Goal: Information Seeking & Learning: Learn about a topic

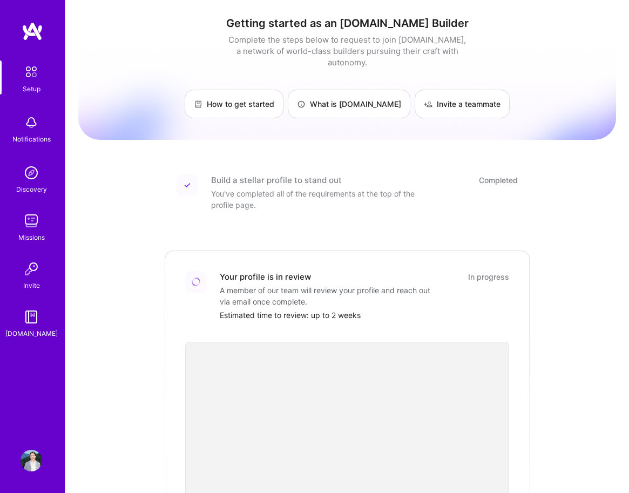
click at [32, 462] on img at bounding box center [32, 461] width 22 height 22
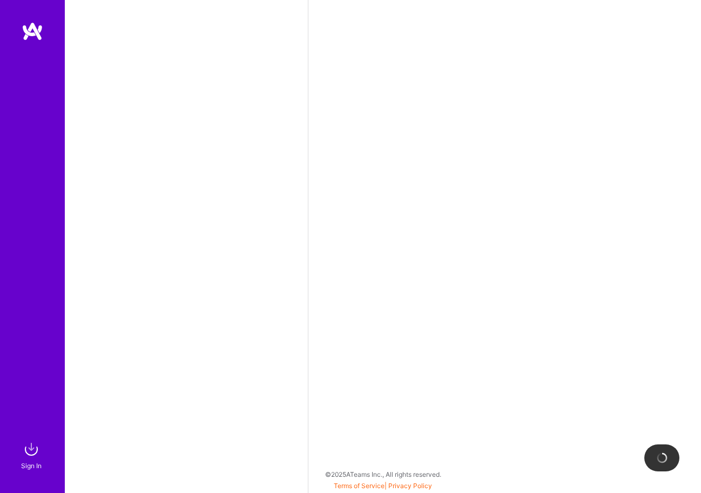
click at [29, 456] on img at bounding box center [32, 449] width 22 height 22
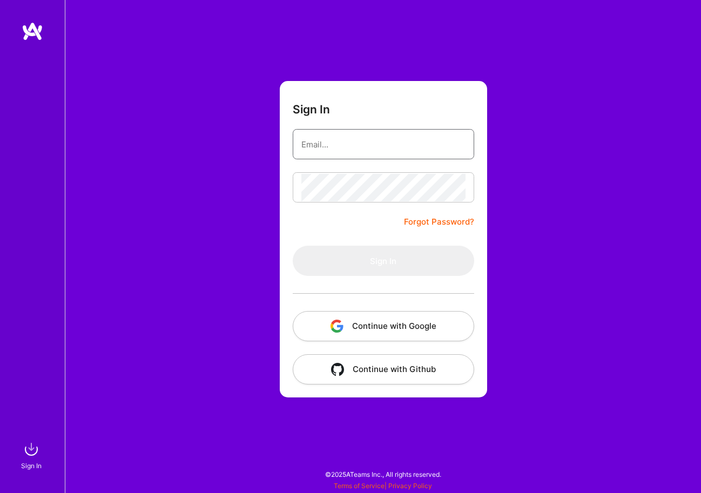
type input "mjanower@catapultstrategy.com"
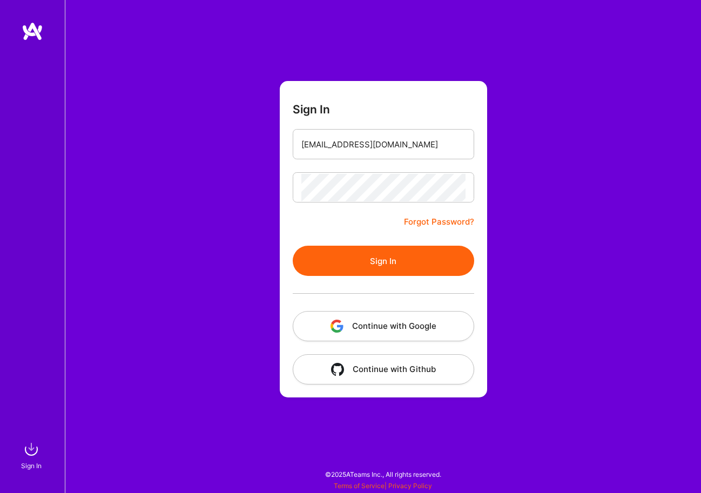
click at [384, 261] on button "Sign In" at bounding box center [383, 261] width 181 height 30
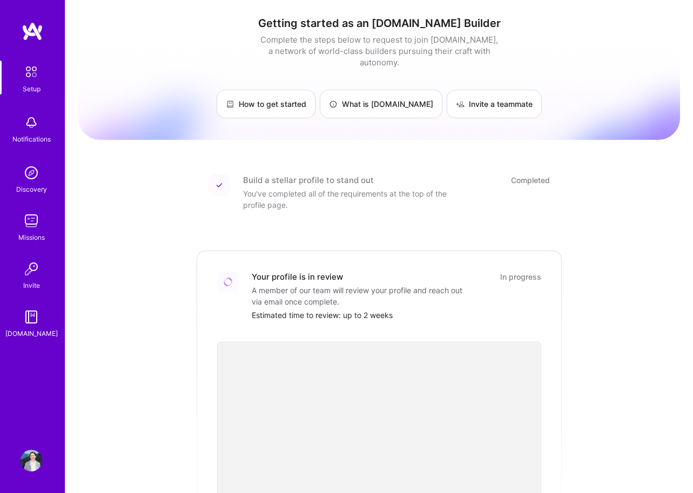
click at [30, 462] on img at bounding box center [32, 461] width 22 height 22
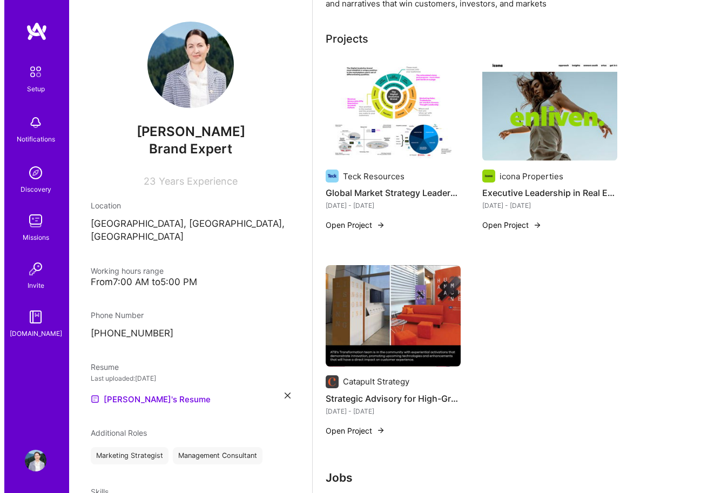
scroll to position [401, 0]
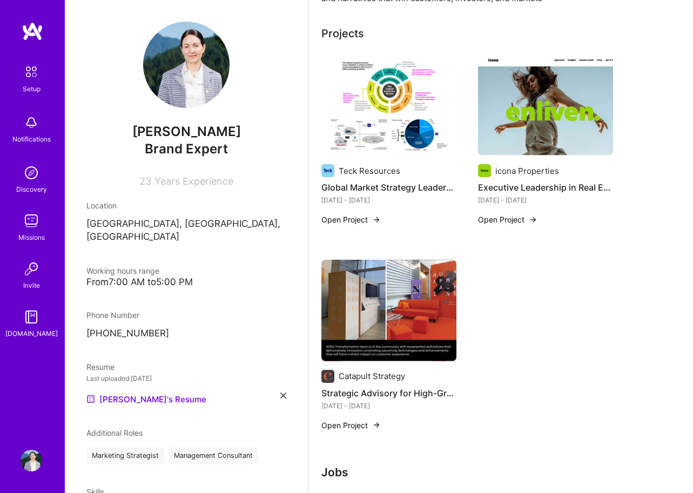
click at [360, 220] on button "Open Project" at bounding box center [350, 219] width 59 height 11
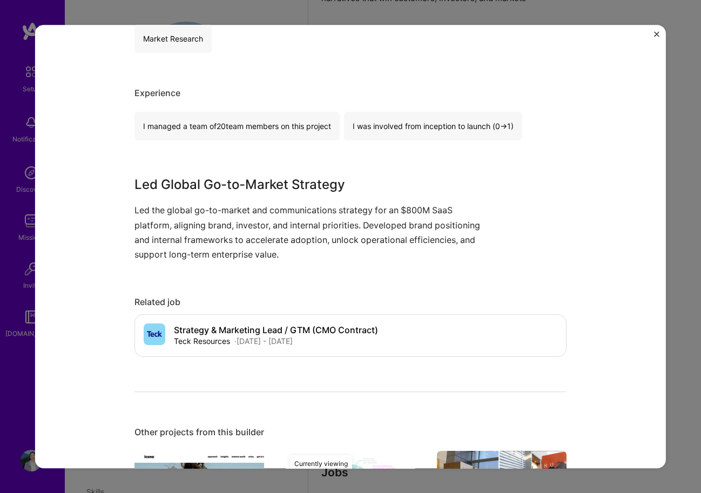
scroll to position [673, 0]
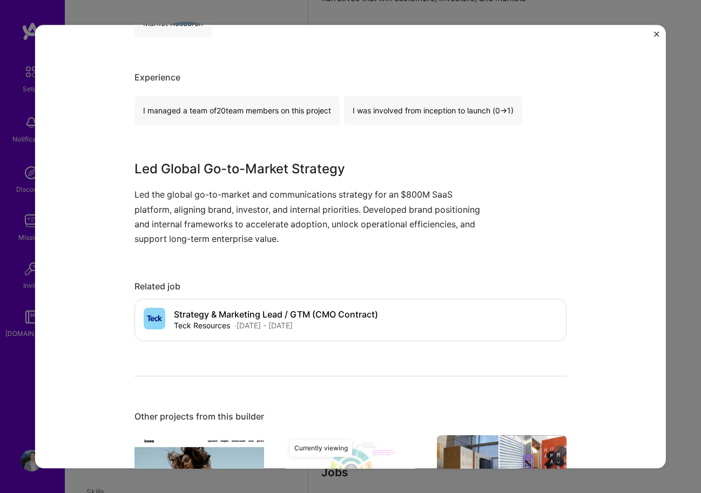
click at [277, 244] on p "Led the global go-to-market and communications strategy for an $800M SaaS platf…" at bounding box center [309, 216] width 351 height 59
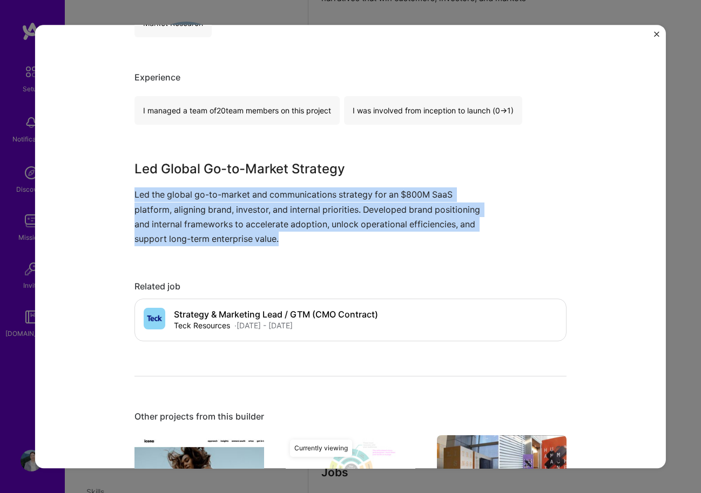
drag, startPoint x: 292, startPoint y: 242, endPoint x: 118, endPoint y: 191, distance: 180.9
click at [116, 191] on div "Global Market Strategy Leadership Teck Resources SaaS, Marketing Role Strategy …" at bounding box center [350, 247] width 631 height 444
copy p "Led the global go-to-market and communications strategy for an $800M SaaS platf…"
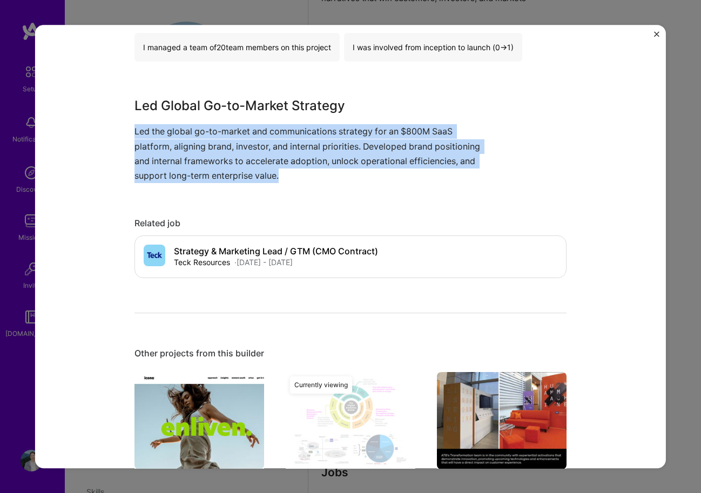
scroll to position [841, 0]
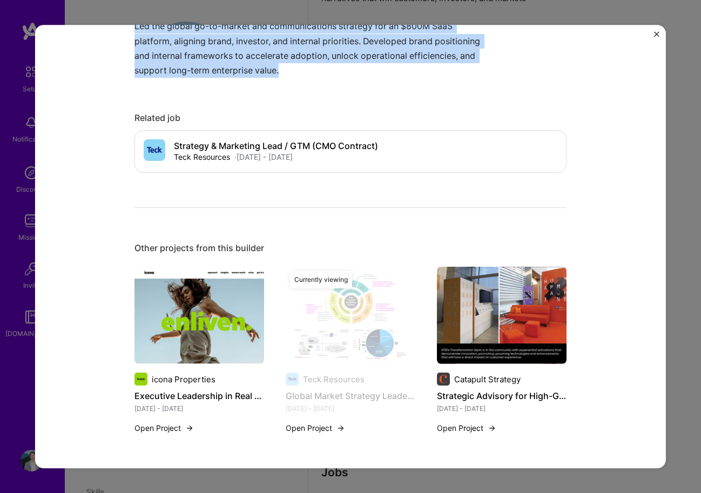
click at [220, 320] on img at bounding box center [199, 315] width 130 height 97
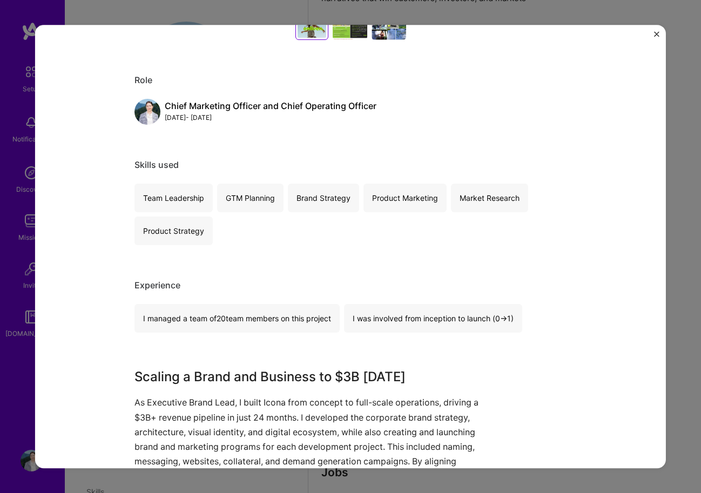
scroll to position [663, 0]
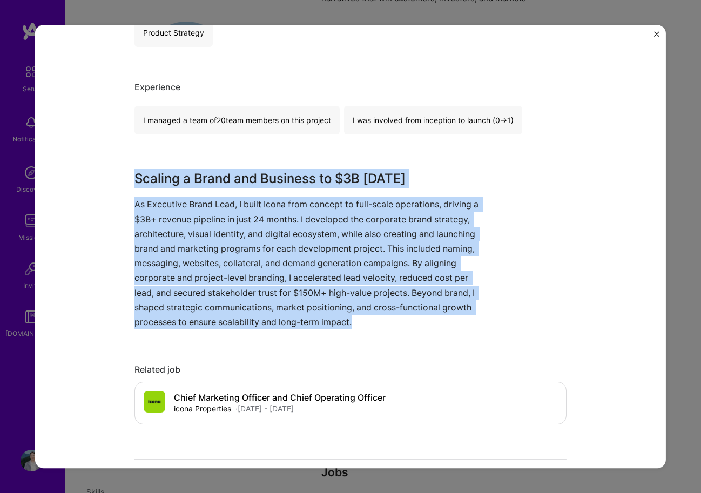
drag, startPoint x: 353, startPoint y: 326, endPoint x: 115, endPoint y: 178, distance: 280.2
click at [115, 178] on div "Executive Leadership in Real Estate icona Properties Real Estate, Construction …" at bounding box center [350, 247] width 631 height 444
click at [134, 216] on p "As Executive Brand Lead, I built Icona from concept to full-scale operations, d…" at bounding box center [309, 263] width 351 height 132
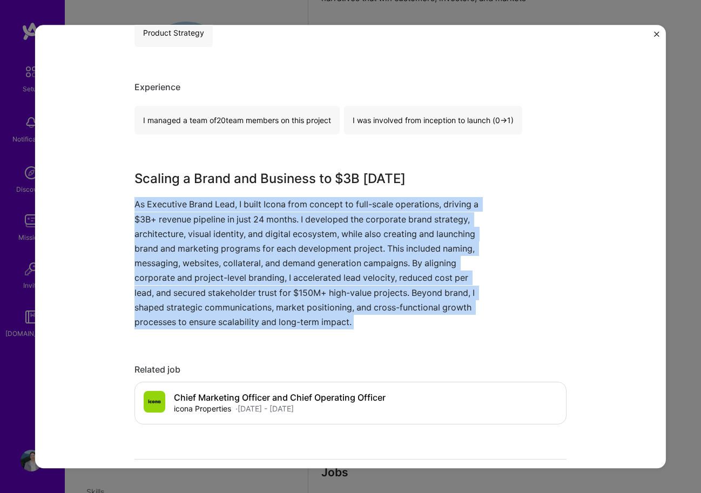
drag, startPoint x: 129, startPoint y: 205, endPoint x: 371, endPoint y: 332, distance: 273.2
click at [371, 332] on div "Executive Leadership in Real Estate icona Properties Real Estate, Construction …" at bounding box center [350, 247] width 631 height 444
copy p "As Executive Brand Lead, I built Icona from concept to full-scale operations, d…"
drag, startPoint x: 444, startPoint y: 183, endPoint x: 129, endPoint y: 178, distance: 315.4
click at [129, 178] on div "Executive Leadership in Real Estate icona Properties Real Estate, Construction …" at bounding box center [350, 247] width 631 height 444
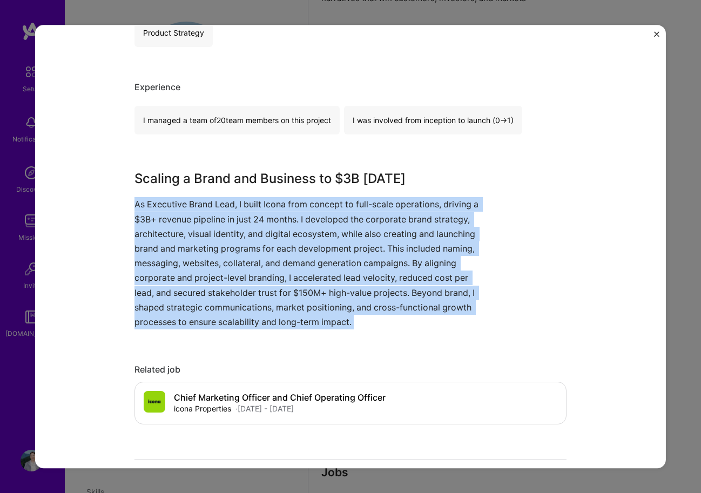
copy h3 "Scaling a Brand and Business to $3B in 24 Months"
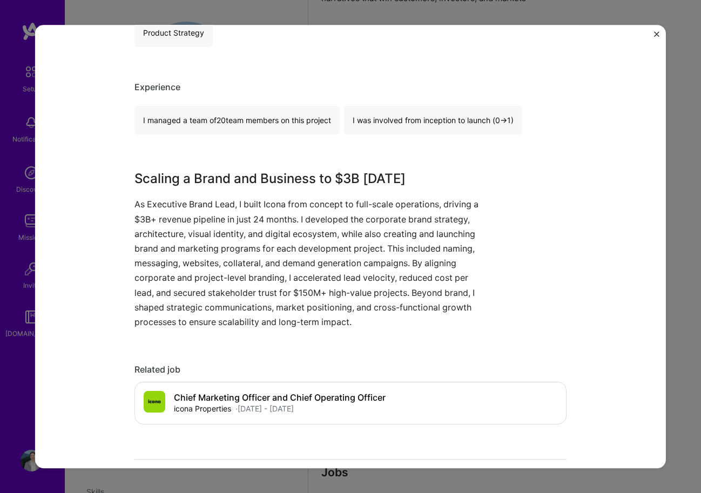
click at [575, 278] on div "Executive Leadership in Real Estate icona Properties Real Estate, Construction …" at bounding box center [350, 247] width 631 height 444
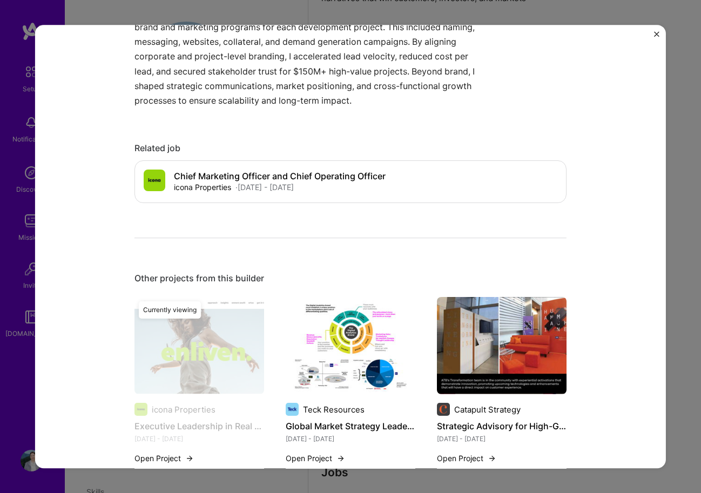
scroll to position [915, 0]
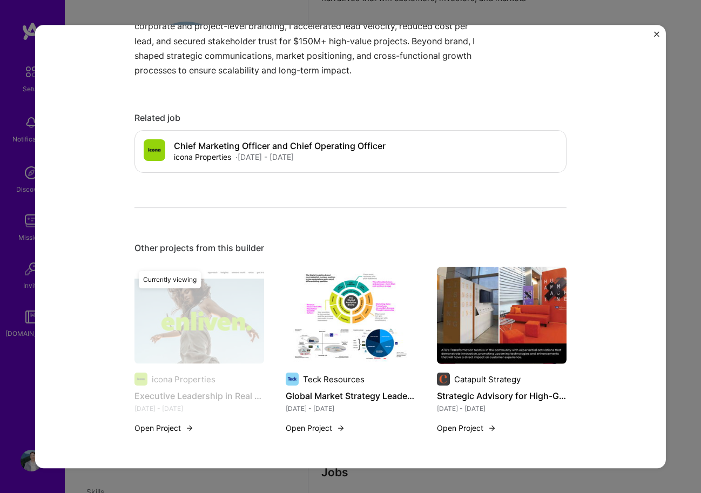
click at [174, 430] on button "Open Project" at bounding box center [163, 427] width 59 height 11
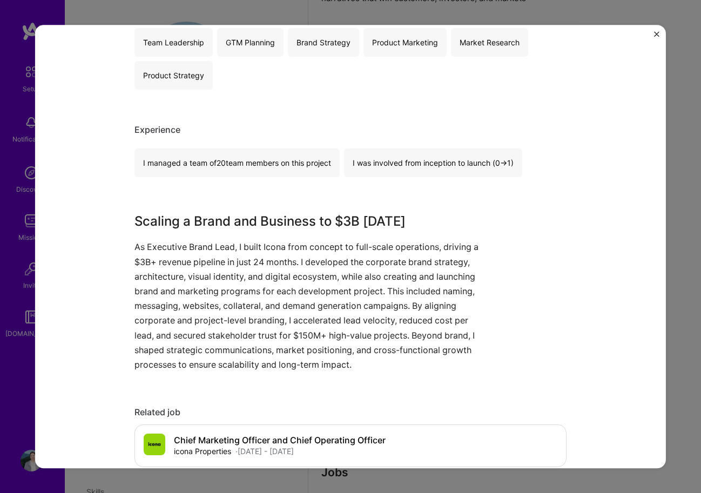
scroll to position [391, 0]
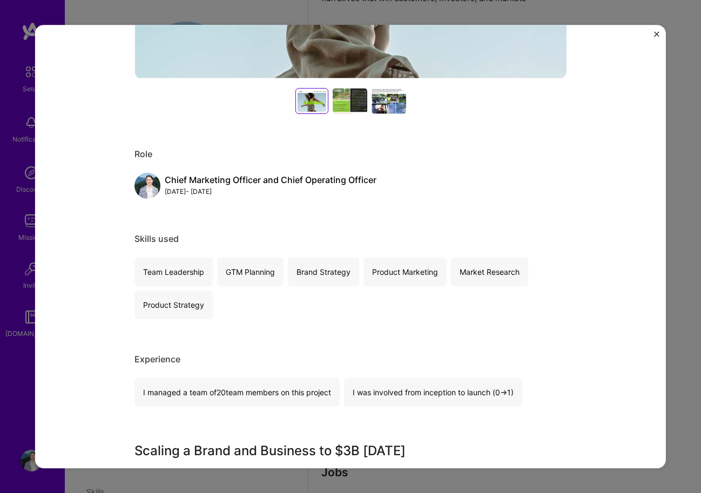
click at [394, 106] on div at bounding box center [389, 101] width 35 height 26
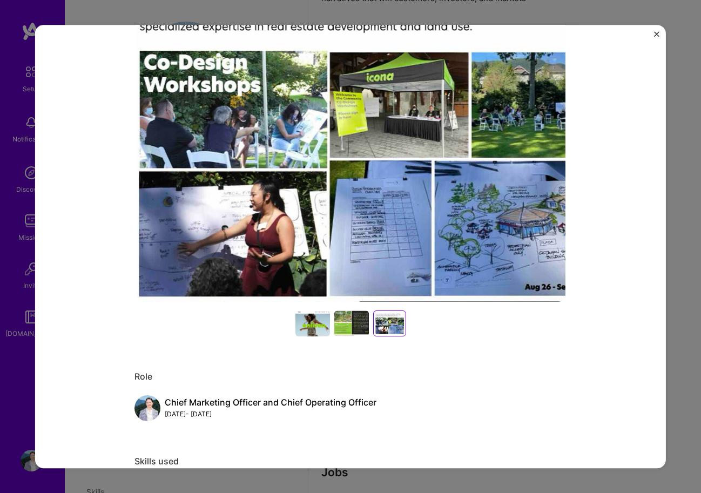
scroll to position [121, 0]
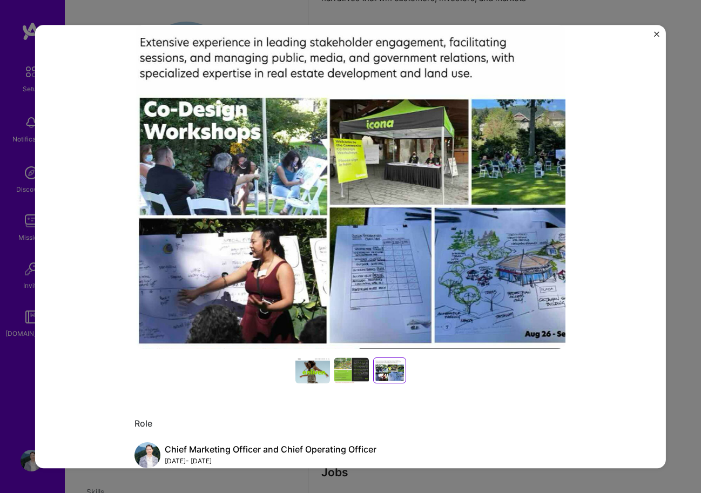
click at [656, 33] on img "Close" at bounding box center [656, 33] width 5 height 5
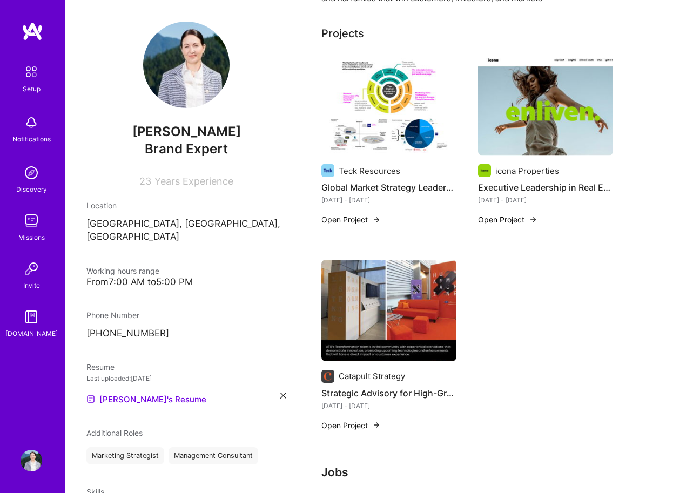
click at [375, 396] on h4 "Strategic Advisory for High-Growth Sectors" at bounding box center [388, 393] width 135 height 14
click at [363, 423] on button "Open Project" at bounding box center [350, 425] width 59 height 11
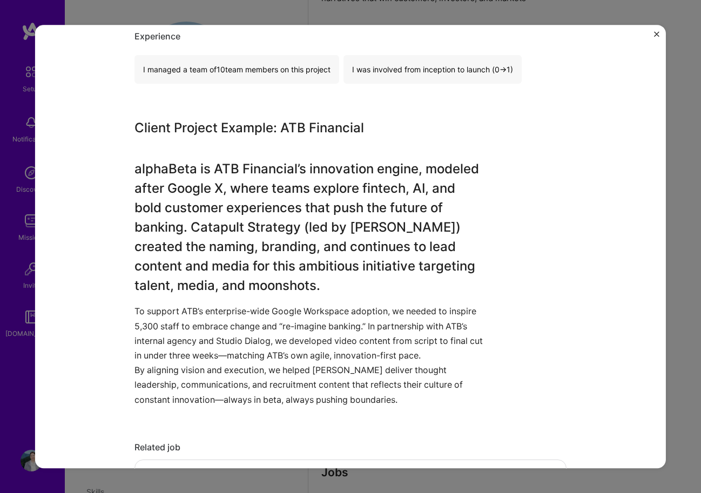
scroll to position [687, 0]
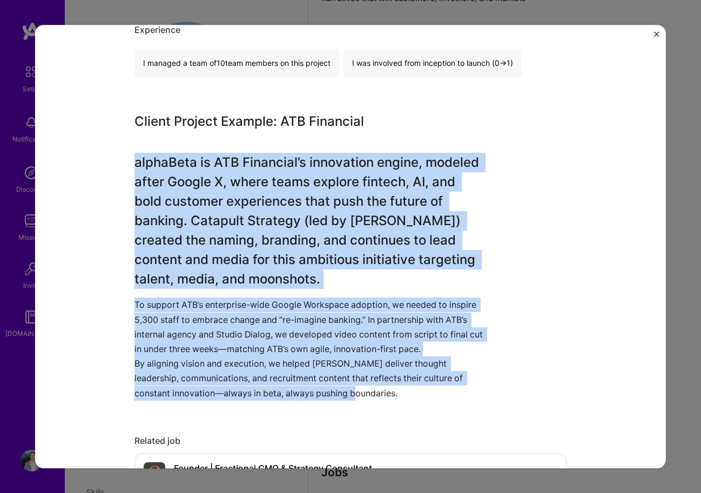
drag, startPoint x: 143, startPoint y: 165, endPoint x: 414, endPoint y: 389, distance: 352.0
click at [414, 389] on div "Client Project Example: ATB Financial alphaBeta is ATB Financial’s innovation e…" at bounding box center [309, 256] width 351 height 288
click at [463, 136] on div "Client Project Example: ATB Financial alphaBeta is ATB Financial’s innovation e…" at bounding box center [309, 256] width 351 height 288
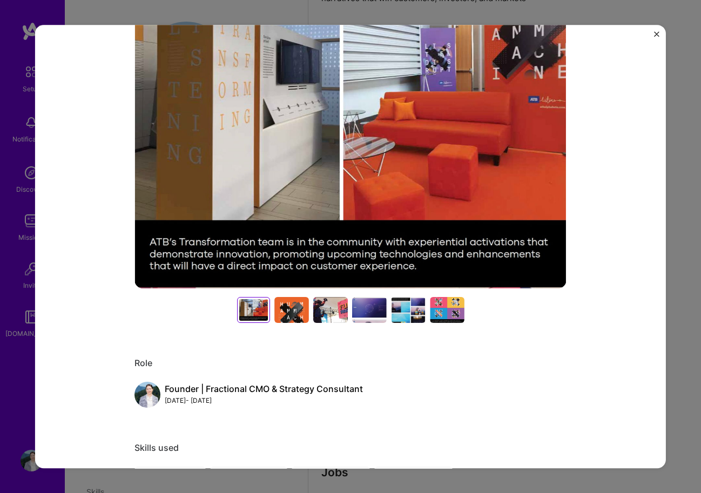
scroll to position [182, 0]
click at [652, 32] on div "Strategic Advisory for High-Growth Sectors Catapult Strategy Consulting, Market…" at bounding box center [350, 247] width 631 height 444
click at [656, 31] on div "Strategic Advisory for High-Growth Sectors Catapult Strategy Consulting, Market…" at bounding box center [350, 247] width 631 height 444
